Goal: Information Seeking & Learning: Learn about a topic

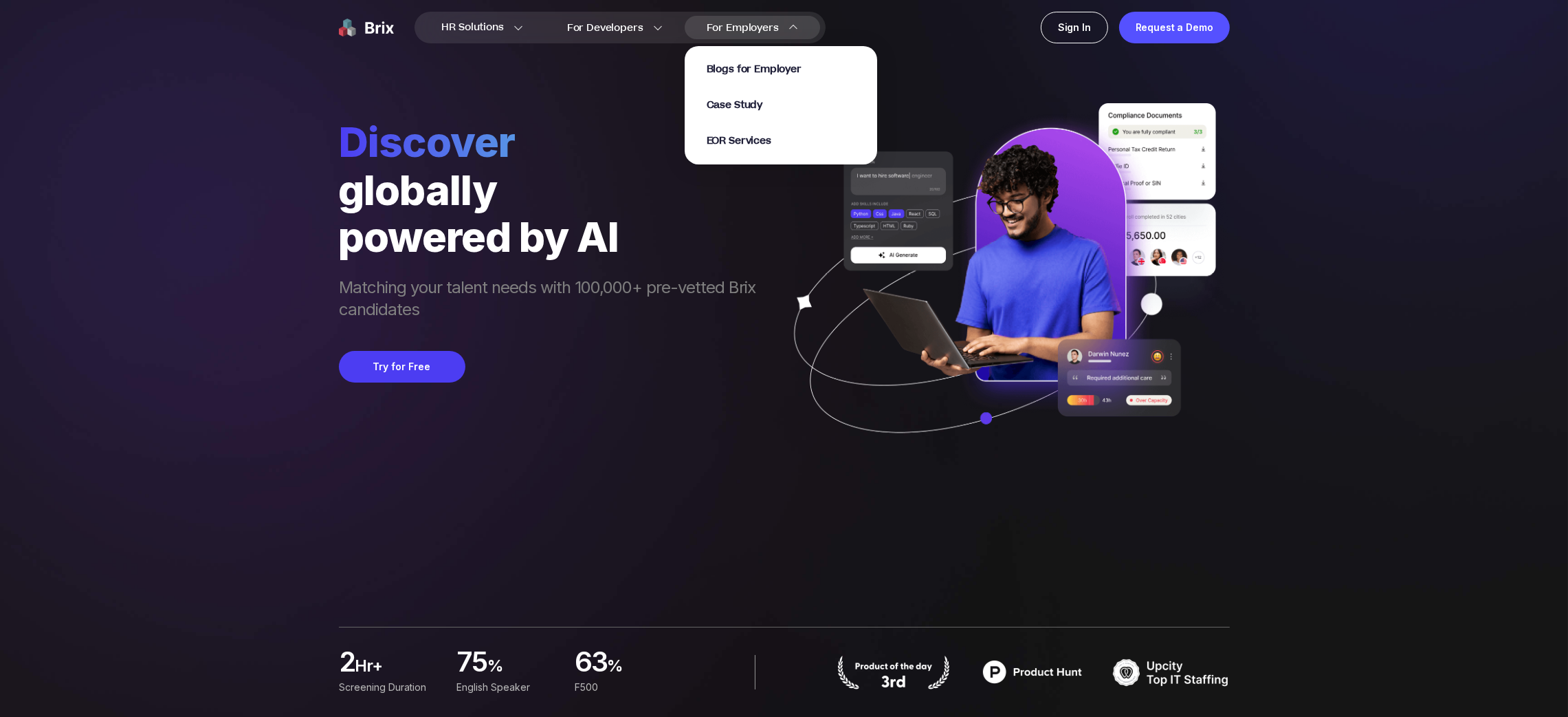
click at [752, 28] on span "For Employers" at bounding box center [742, 27] width 72 height 14
click at [757, 144] on span "EOR Services" at bounding box center [739, 141] width 65 height 16
click at [737, 137] on span "EOR Services" at bounding box center [739, 141] width 65 height 16
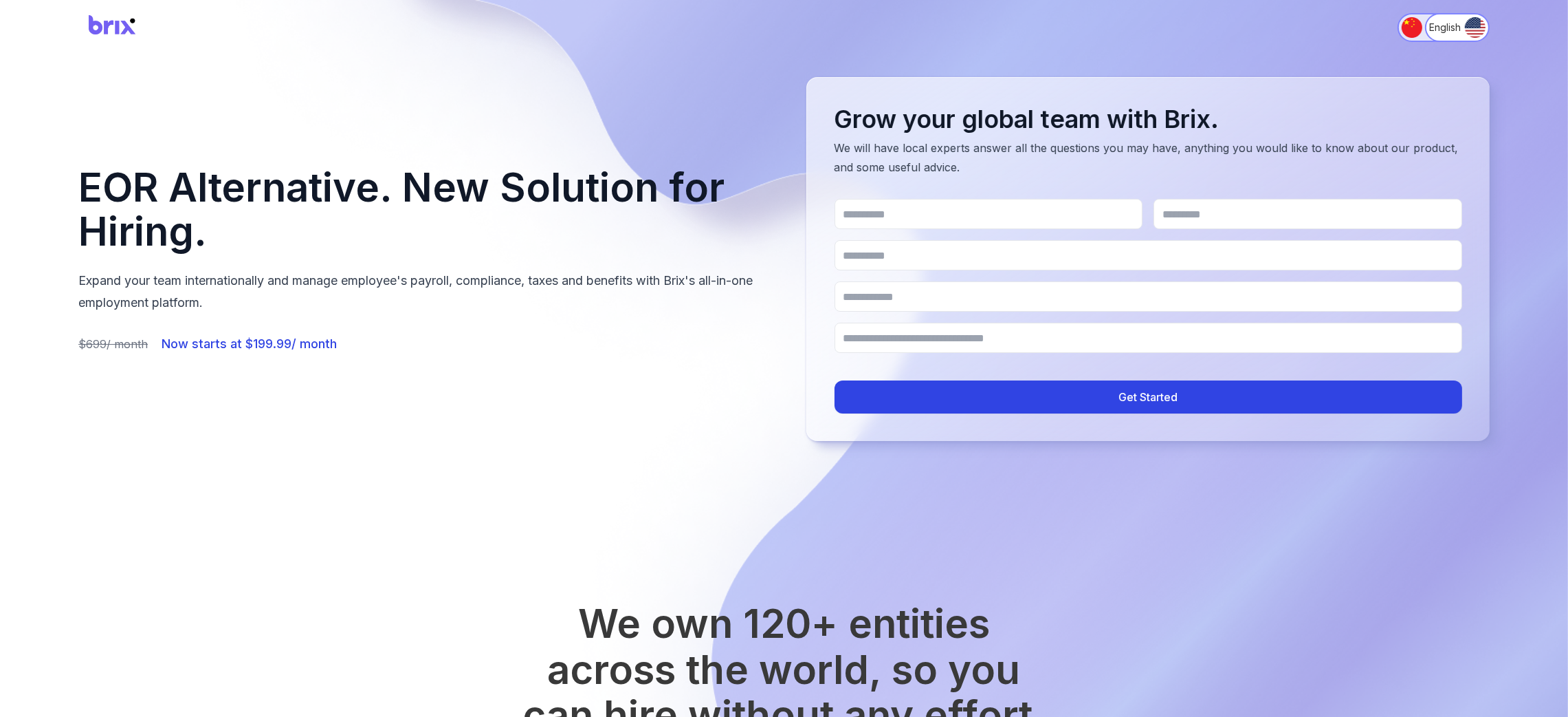
click at [1413, 22] on img "Switch to 简体中文" at bounding box center [1412, 27] width 21 height 21
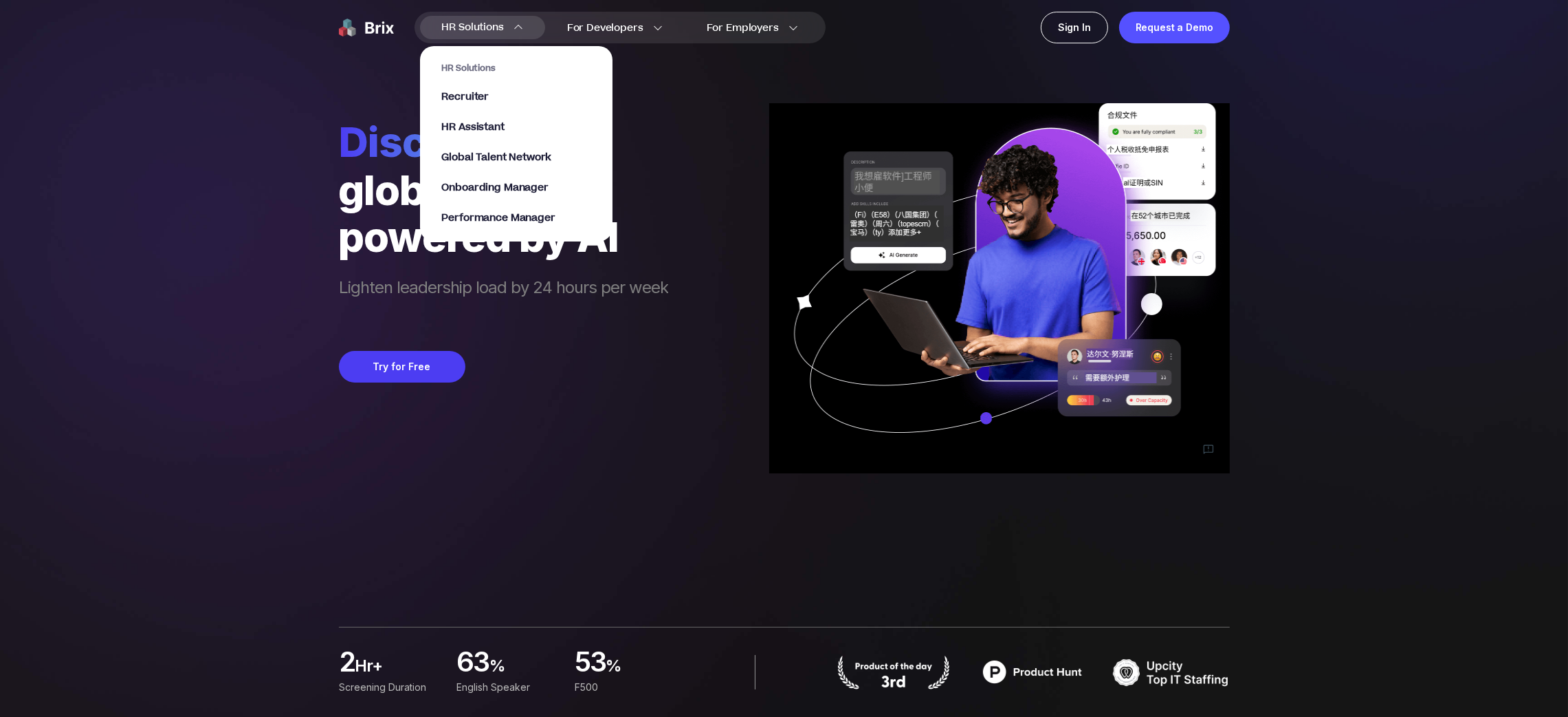
click at [501, 27] on span "HR Solutions" at bounding box center [473, 27] width 62 height 22
click at [494, 122] on span "HR Assistant" at bounding box center [473, 127] width 62 height 16
click at [478, 99] on span "Recruiter" at bounding box center [465, 97] width 47 height 16
click at [469, 97] on span "Recruiter" at bounding box center [465, 97] width 47 height 16
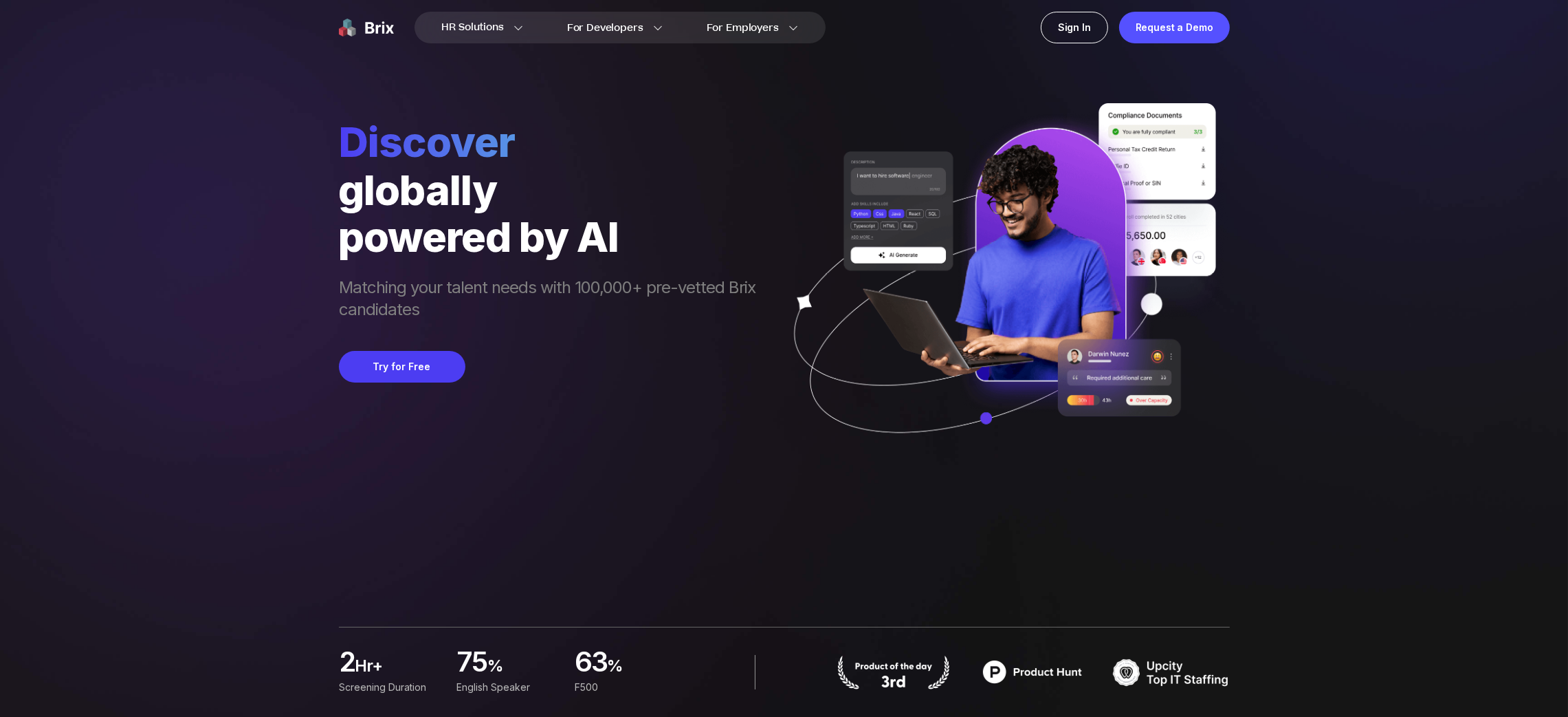
click at [191, 258] on div "HR Solutions HR Solutions Recruiter HR Assistant Global Talent Network Onboardi…" at bounding box center [784, 358] width 1502 height 717
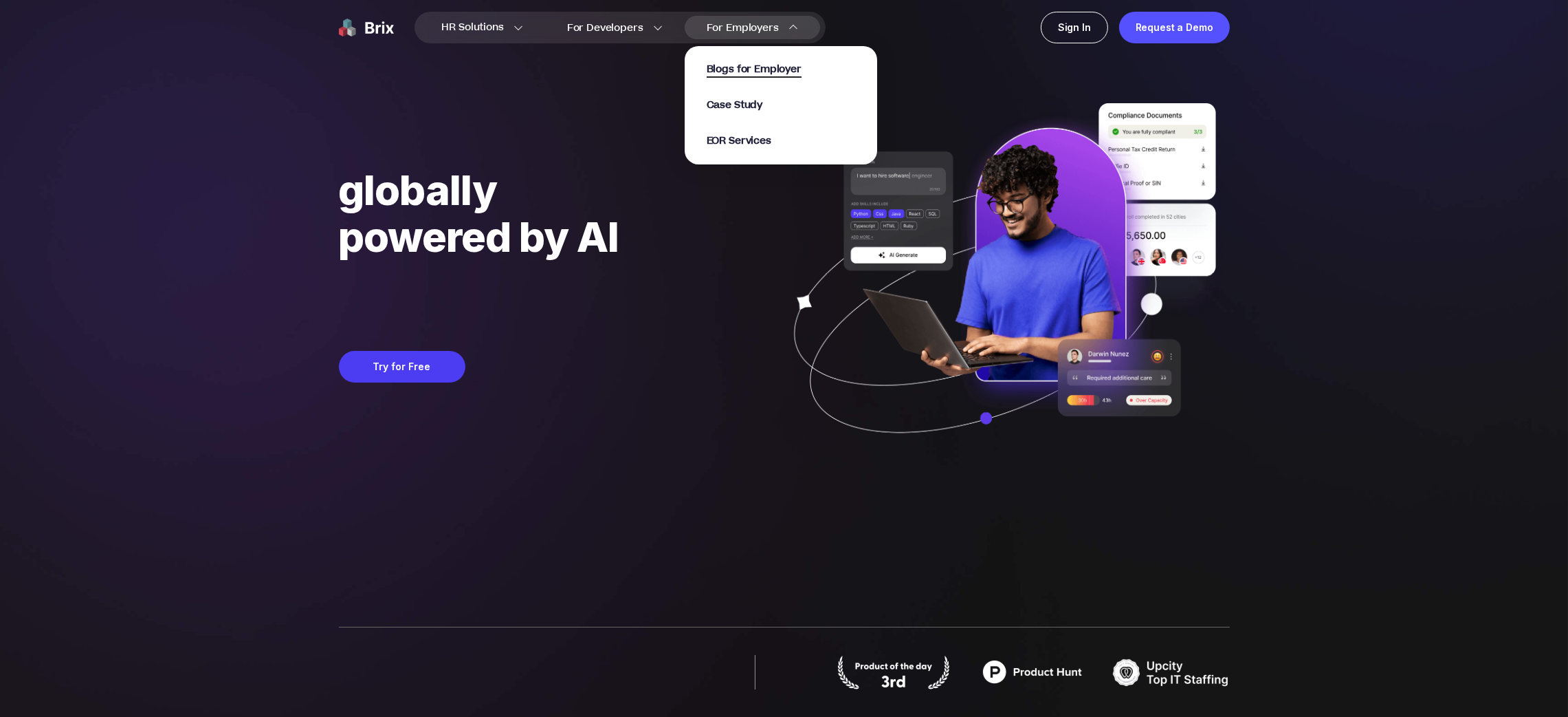
click at [774, 74] on span "Blogs for Employer" at bounding box center [754, 69] width 95 height 16
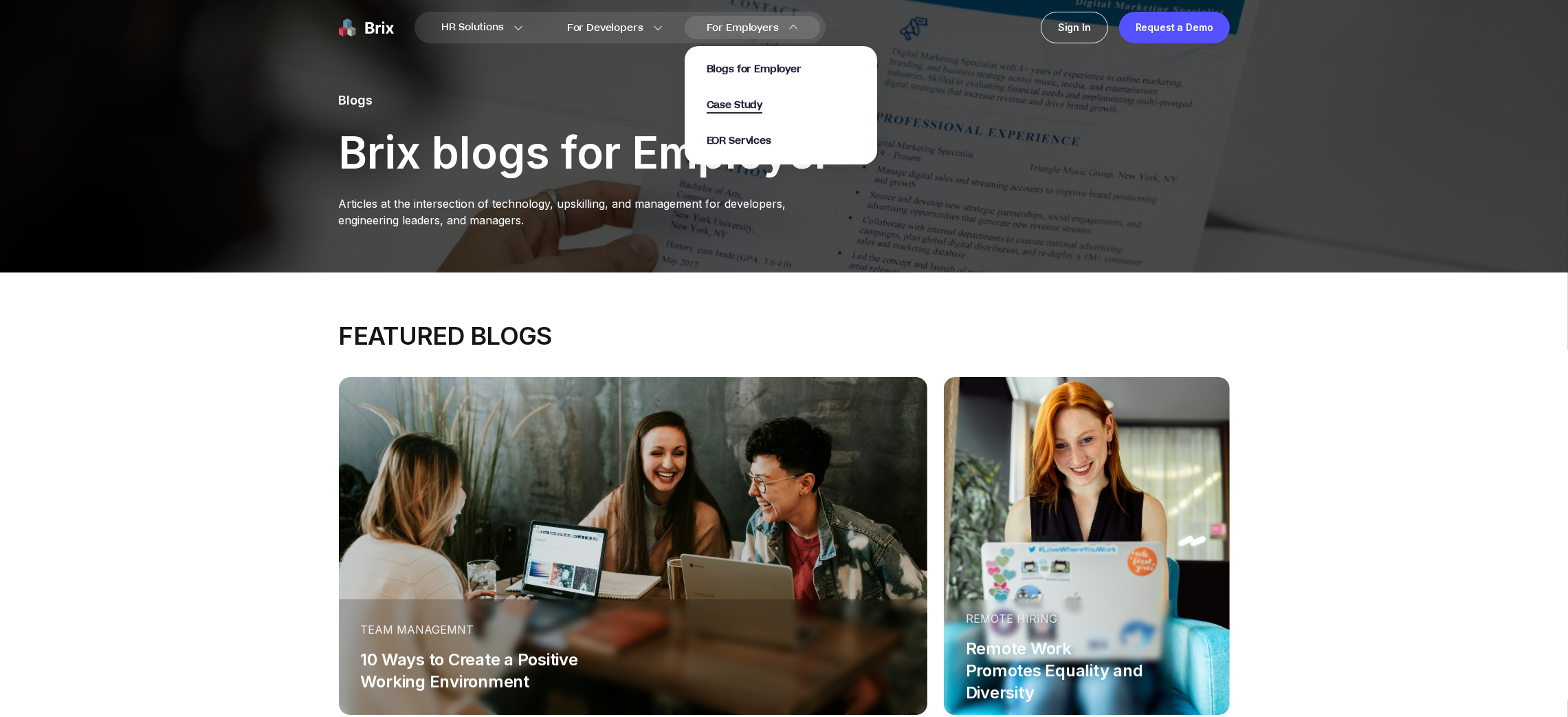
click at [735, 105] on span "Case Study" at bounding box center [735, 105] width 57 height 16
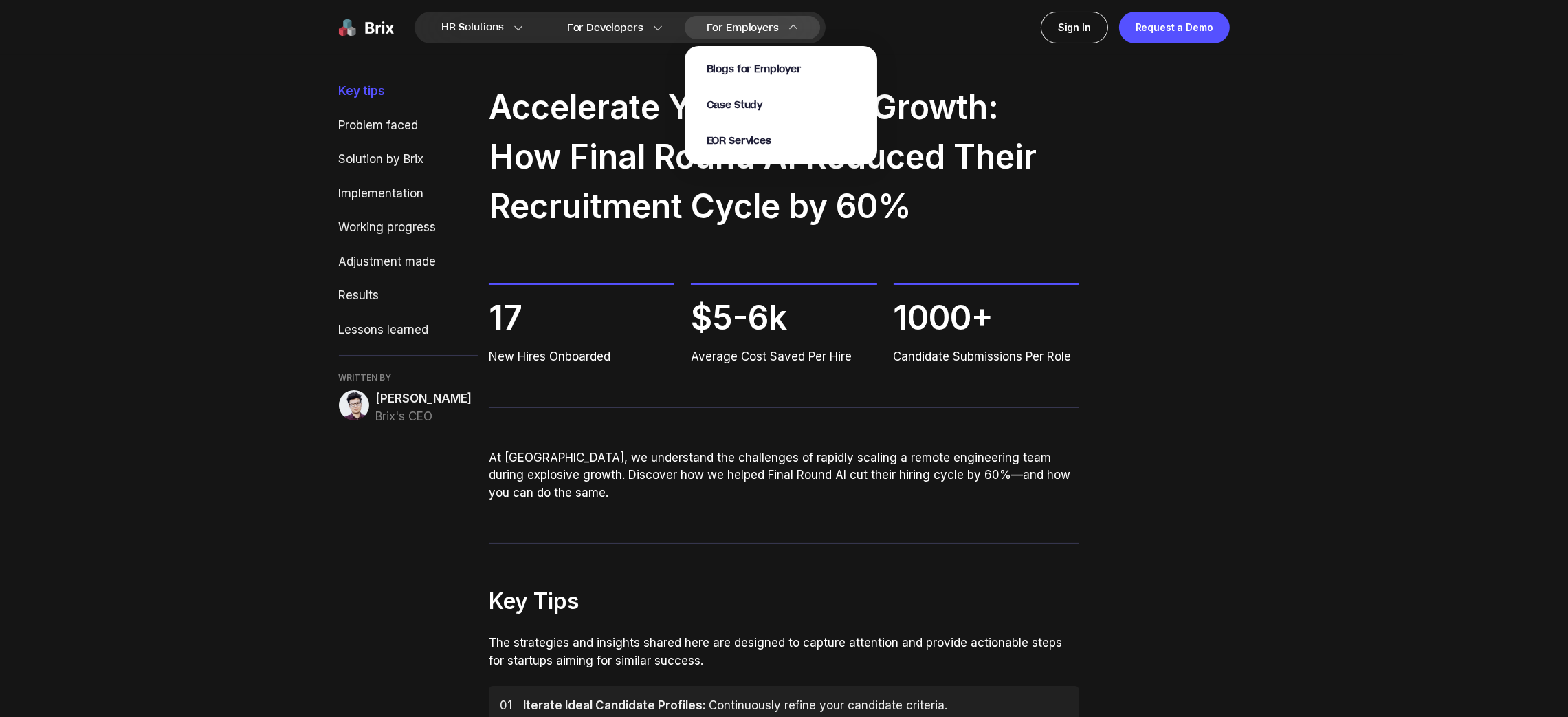
click at [727, 27] on span "For Employers" at bounding box center [742, 27] width 72 height 14
click at [747, 147] on span "EOR Services" at bounding box center [739, 141] width 65 height 16
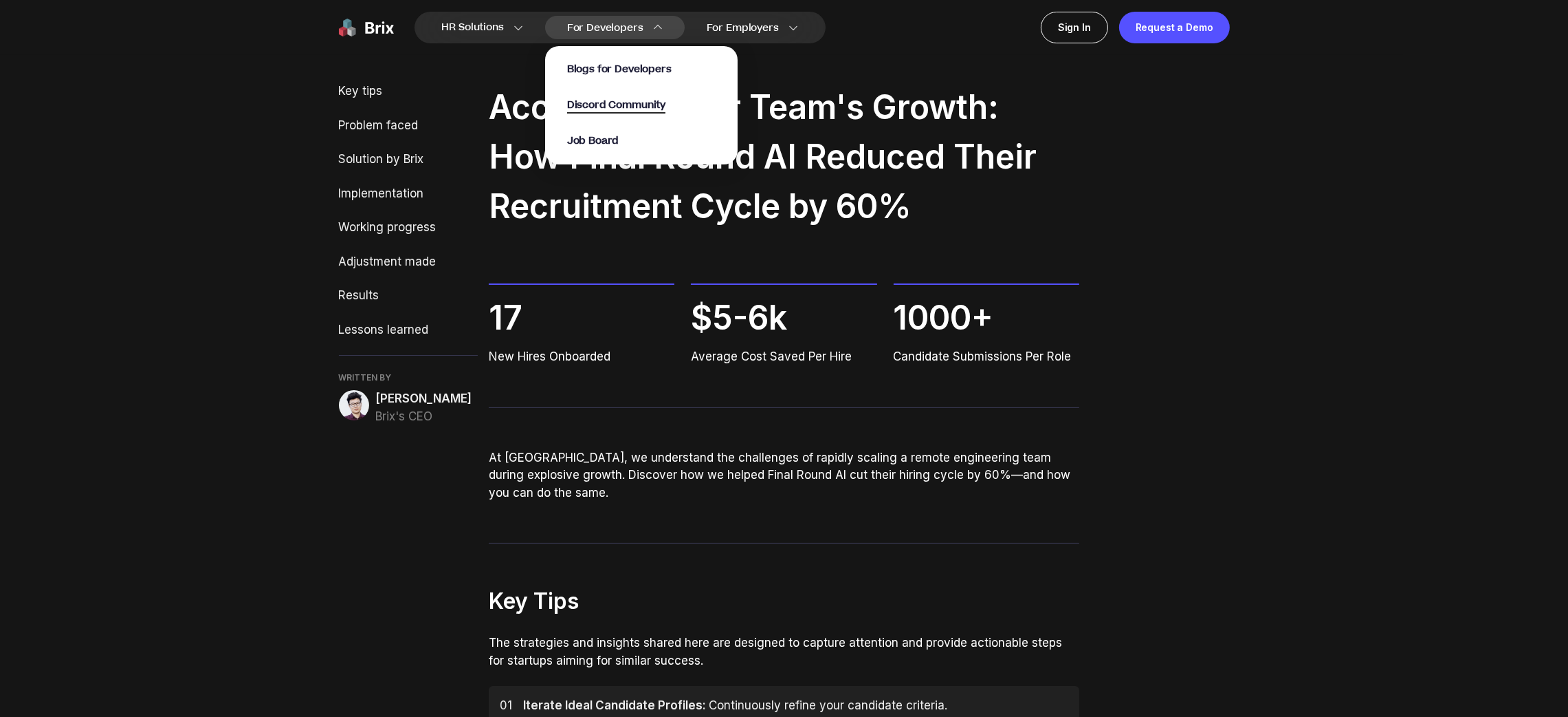
click at [637, 106] on span "Discord Community" at bounding box center [617, 105] width 98 height 16
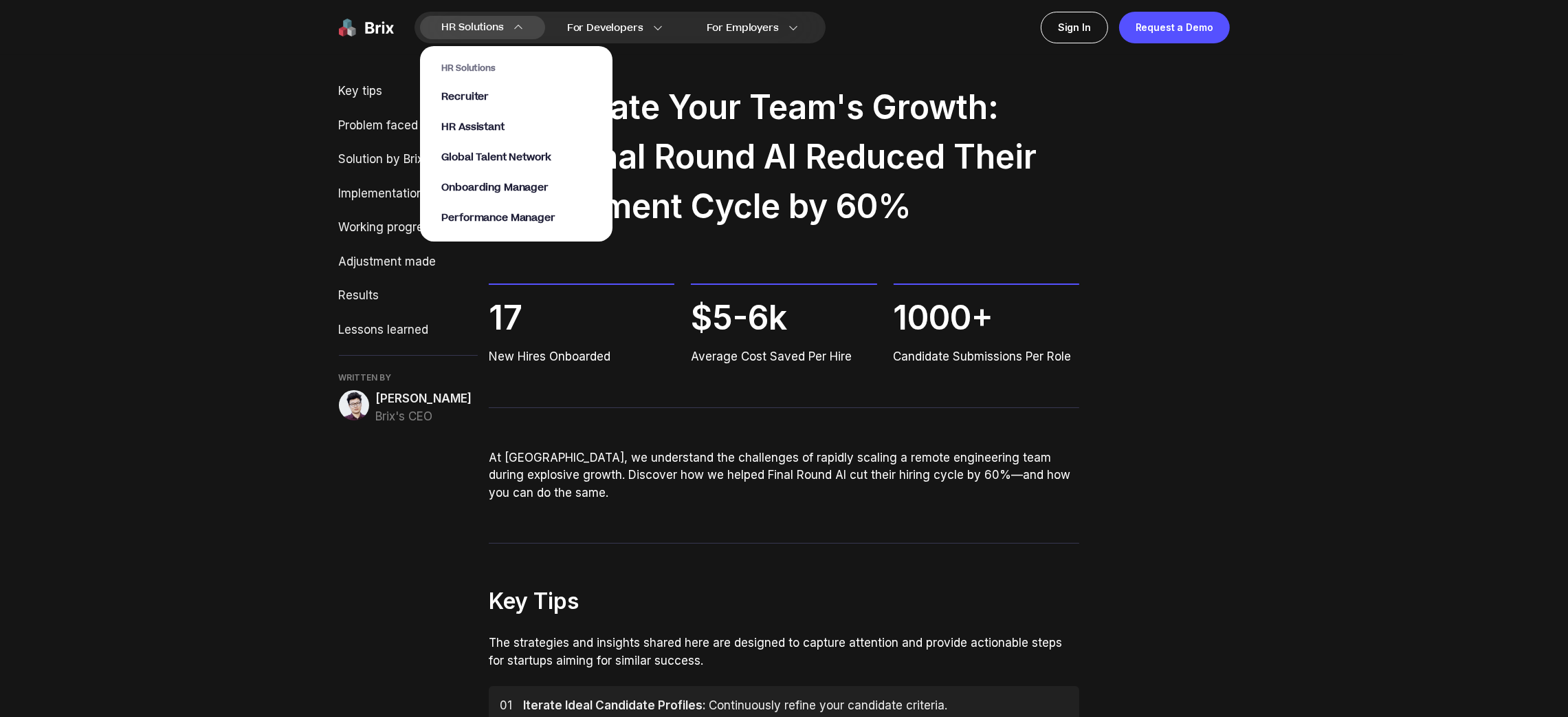
drag, startPoint x: 457, startPoint y: 62, endPoint x: 459, endPoint y: 77, distance: 15.1
click at [459, 62] on span "HR Solutions" at bounding box center [516, 67] width 148 height 11
click at [460, 89] on span "Recruiter" at bounding box center [465, 97] width 47 height 16
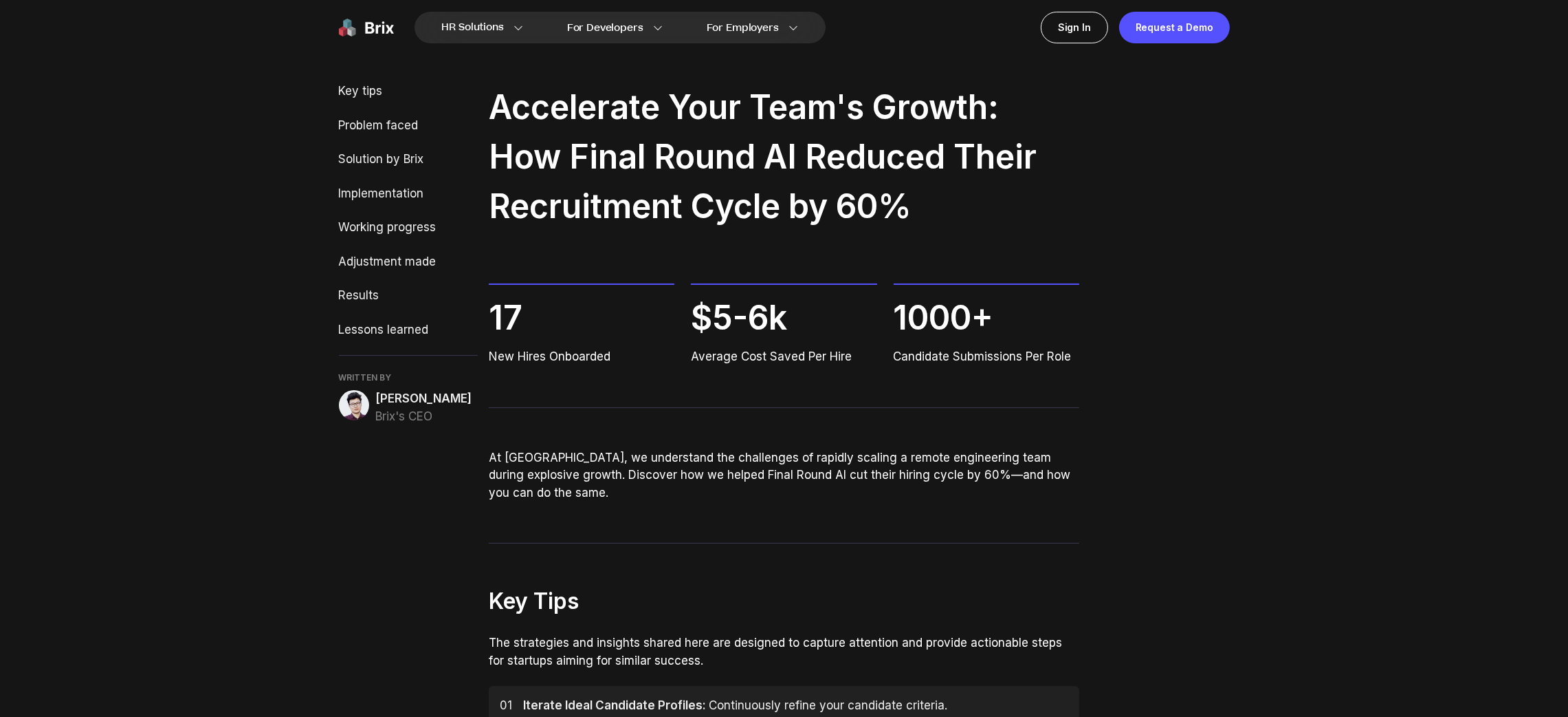
click at [378, 26] on img at bounding box center [366, 27] width 55 height 32
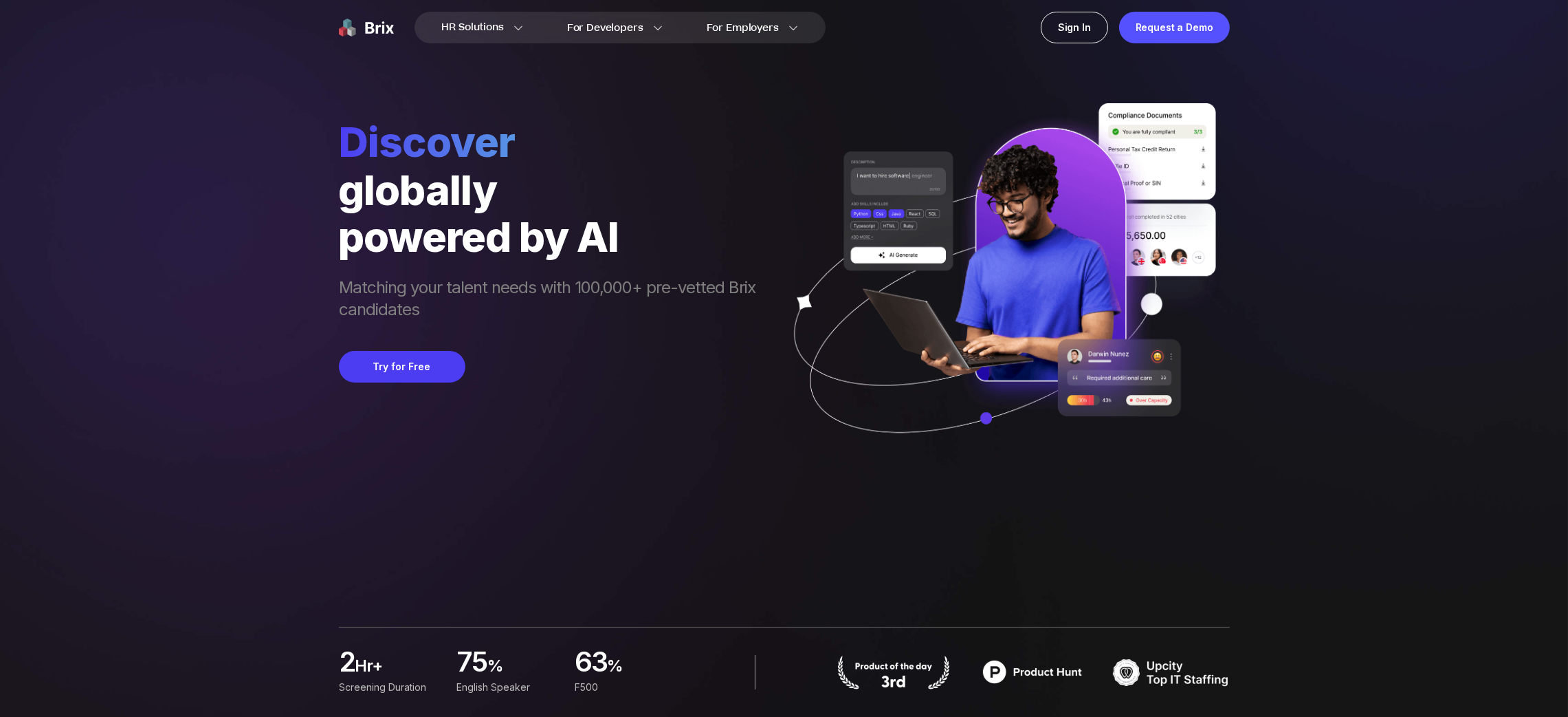
click at [719, 154] on span "Discover" at bounding box center [553, 141] width 430 height 49
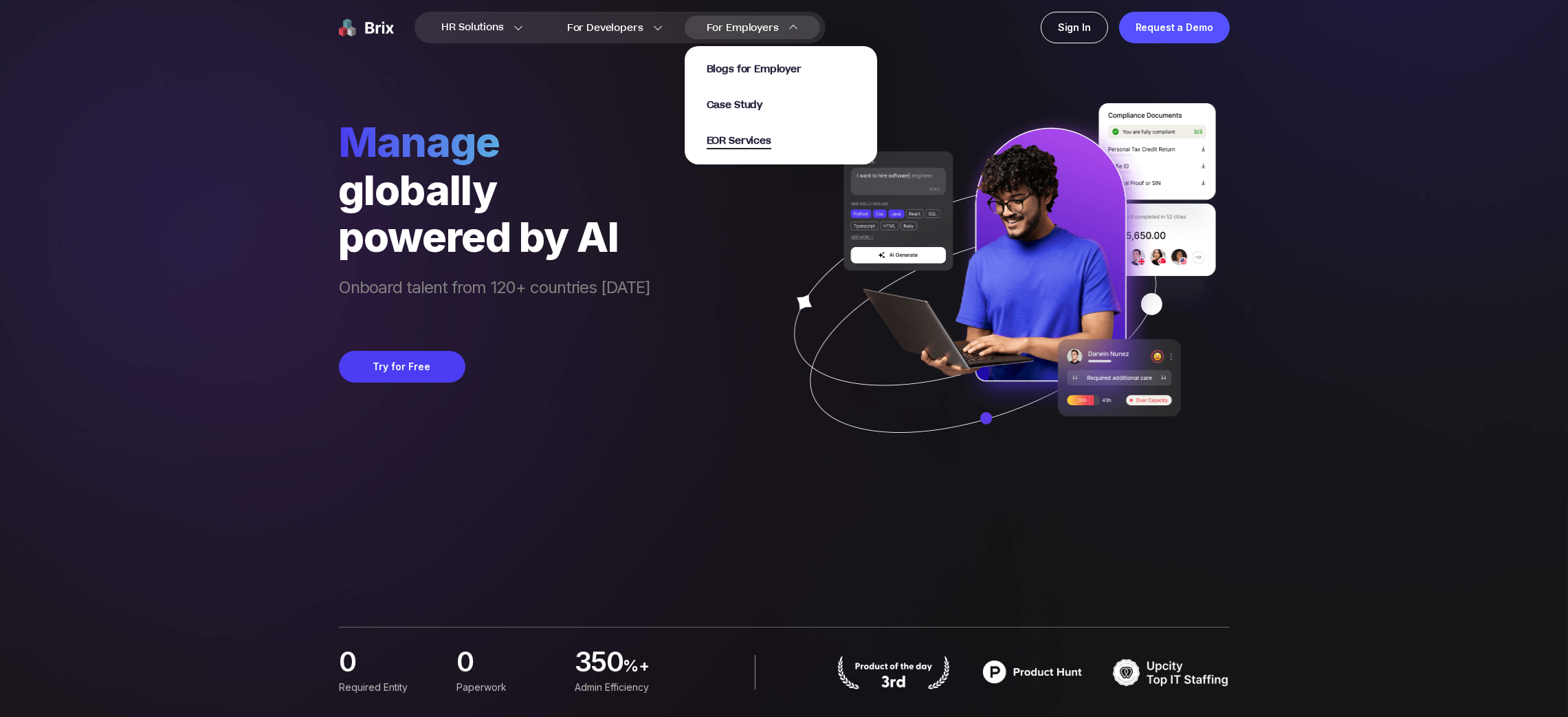
click at [762, 143] on span "EOR Services" at bounding box center [739, 141] width 65 height 16
